Goal: Information Seeking & Learning: Learn about a topic

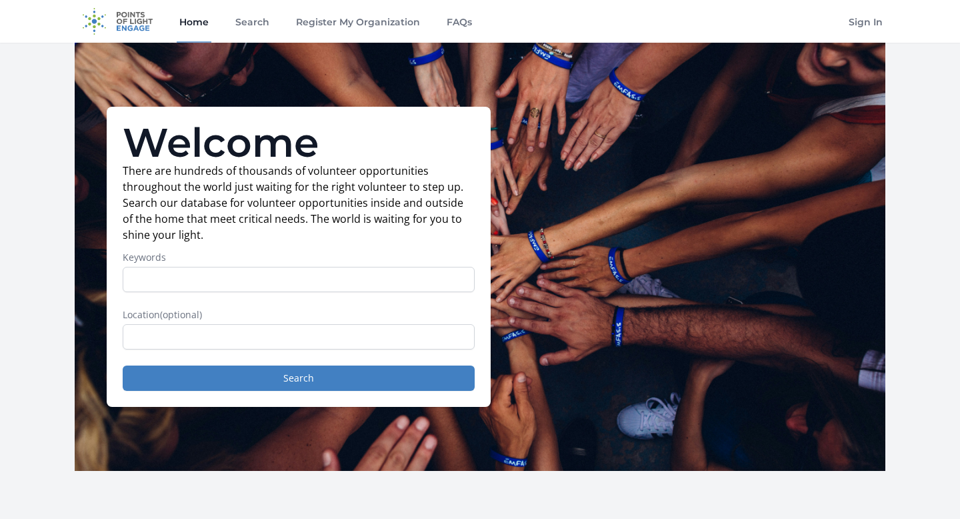
click at [213, 279] on input "Keywords" at bounding box center [299, 279] width 352 height 25
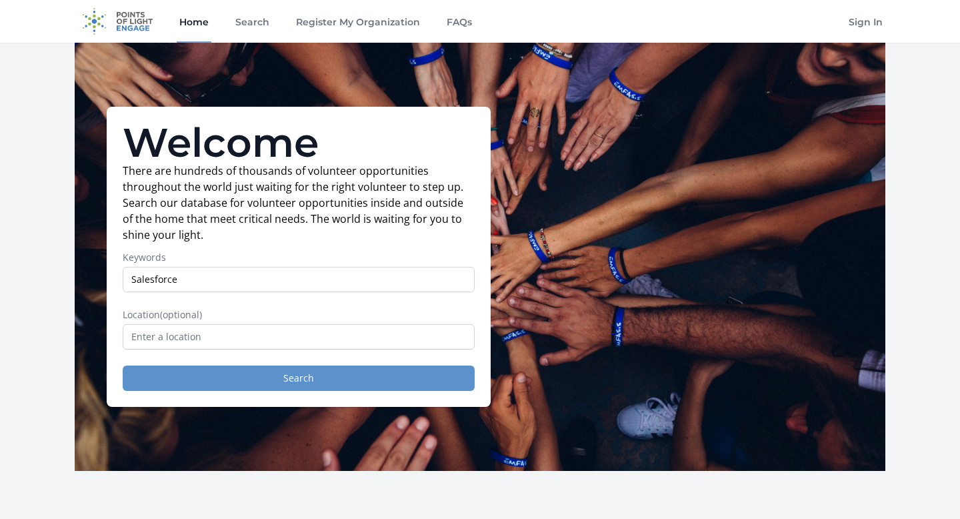
type input "Salesforce"
click at [237, 379] on button "Search" at bounding box center [299, 377] width 352 height 25
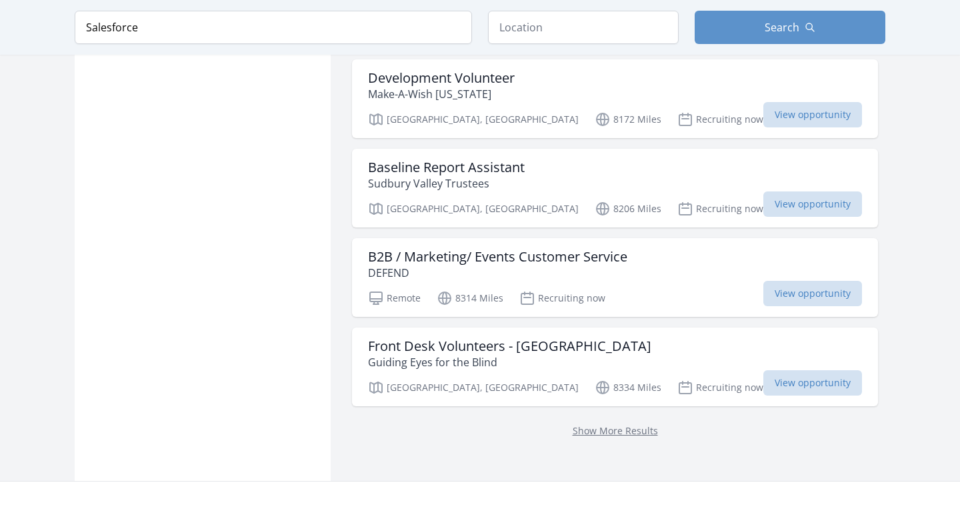
scroll to position [1757, 0]
